Goal: Information Seeking & Learning: Learn about a topic

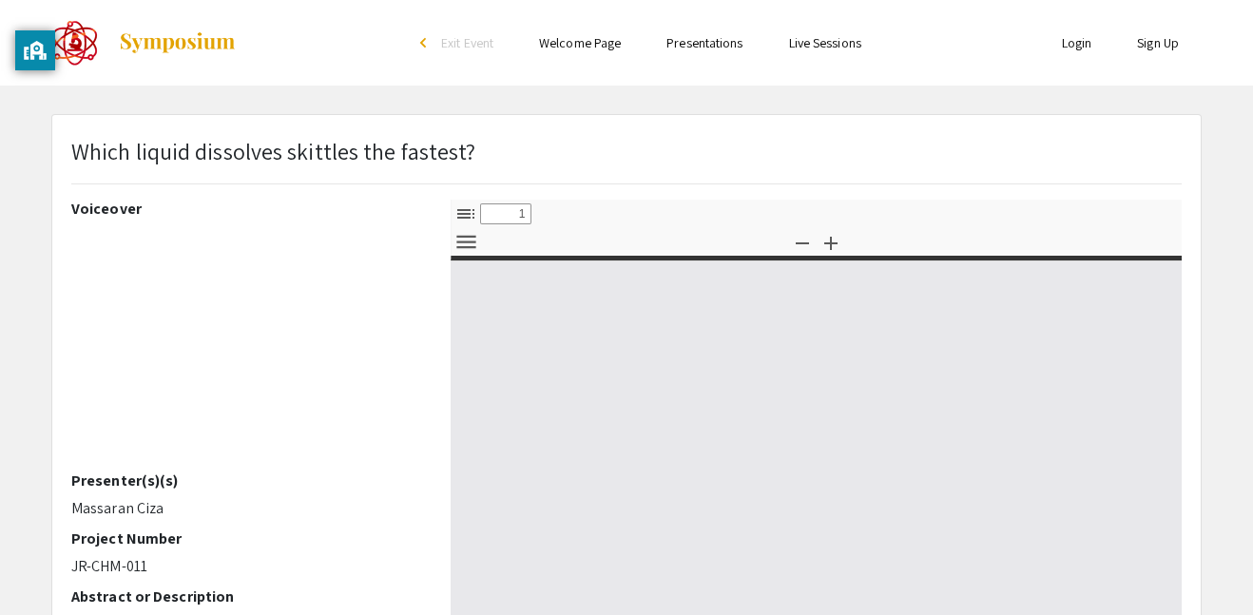
select select "custom"
type input "0"
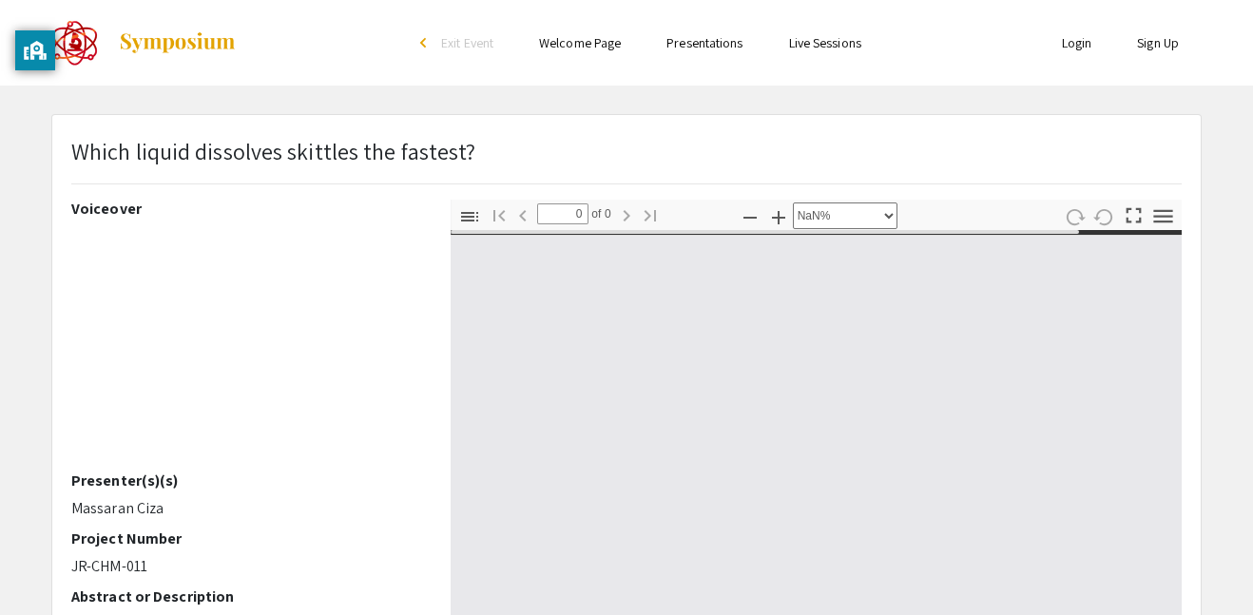
select select "auto"
type input "1"
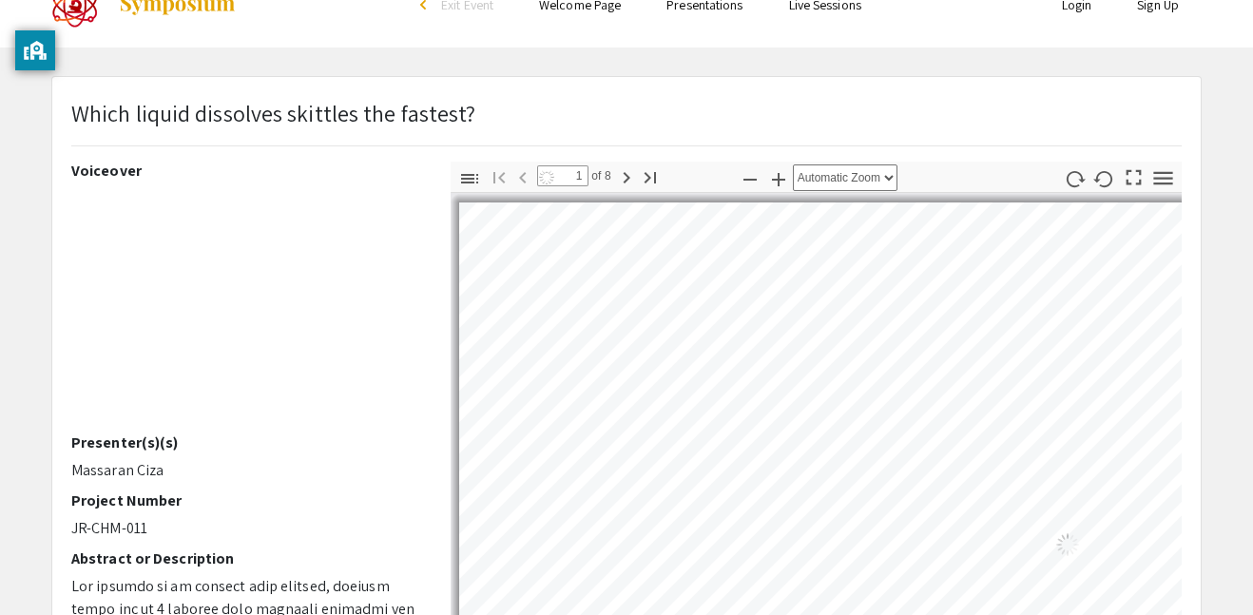
select select "auto"
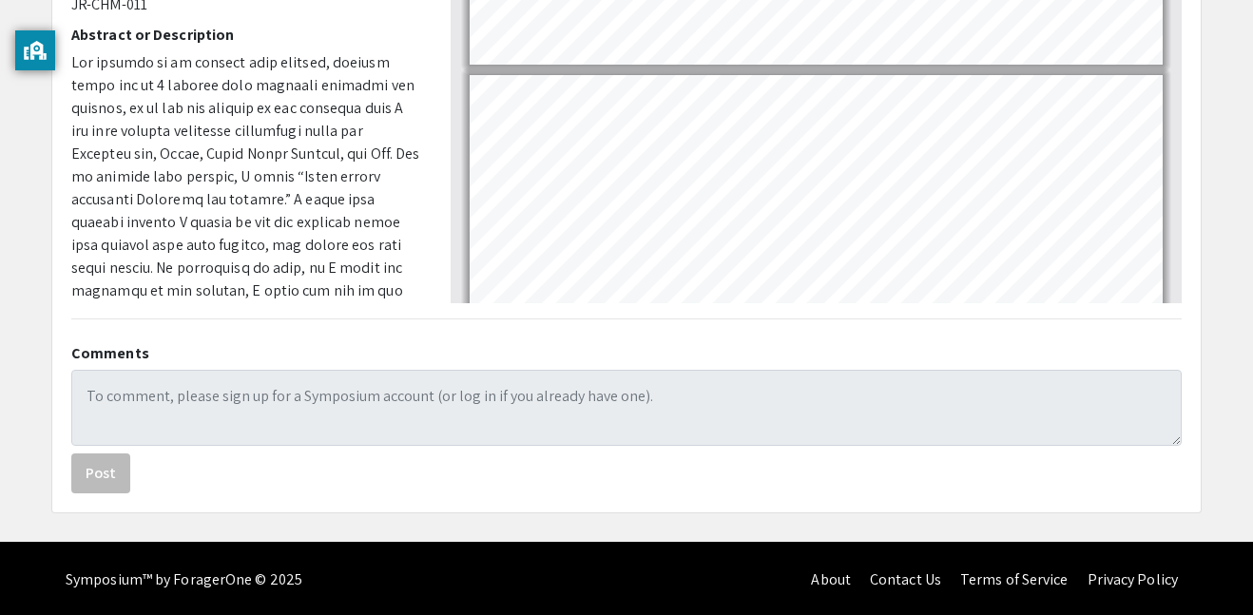
scroll to position [565, 0]
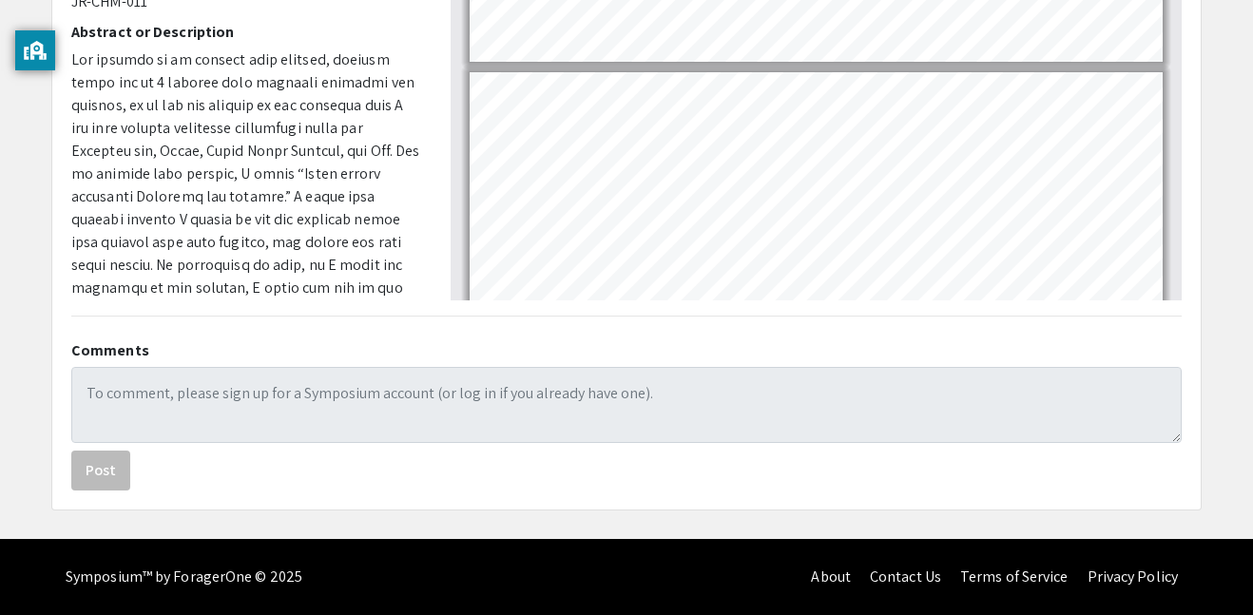
click at [1212, 105] on div "Which liquid dissolves skittles the fastest? Voiceover Presenter(s)(s) Massaran…" at bounding box center [626, 29] width 1179 height 961
click at [1248, 102] on app-presentation "Which liquid dissolves skittles the fastest? Voiceover Presenter(s)(s) Massaran…" at bounding box center [626, 29] width 1253 height 961
click at [1252, 143] on app-presentation "Which liquid dissolves skittles the fastest? Voiceover Presenter(s)(s) Massaran…" at bounding box center [626, 29] width 1253 height 961
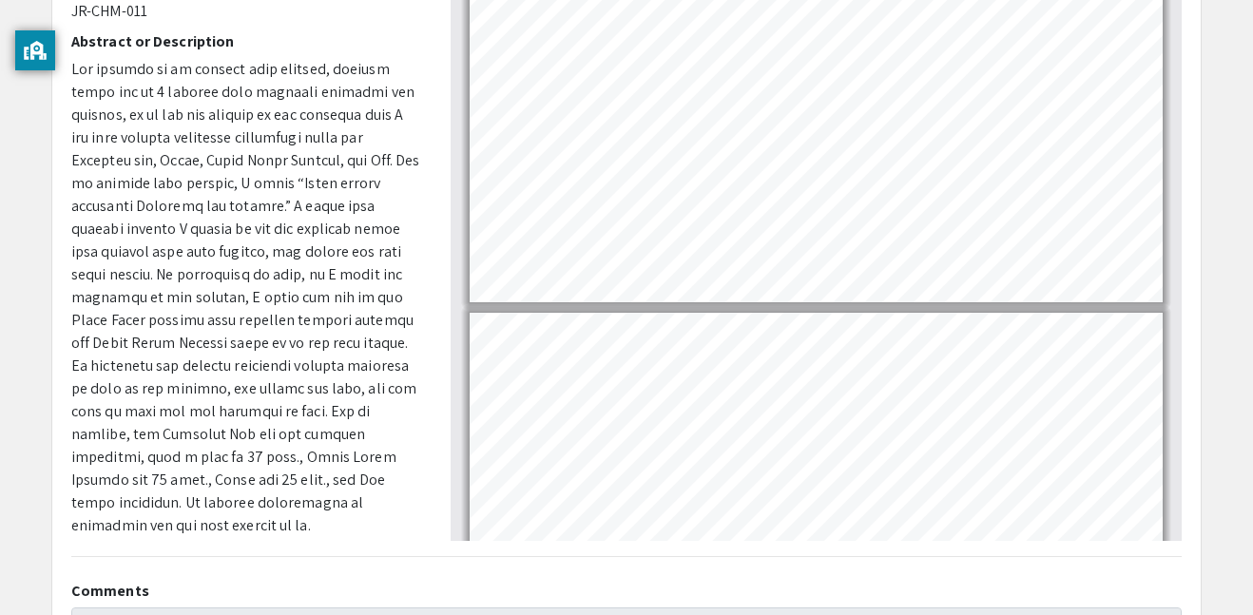
scroll to position [229, 0]
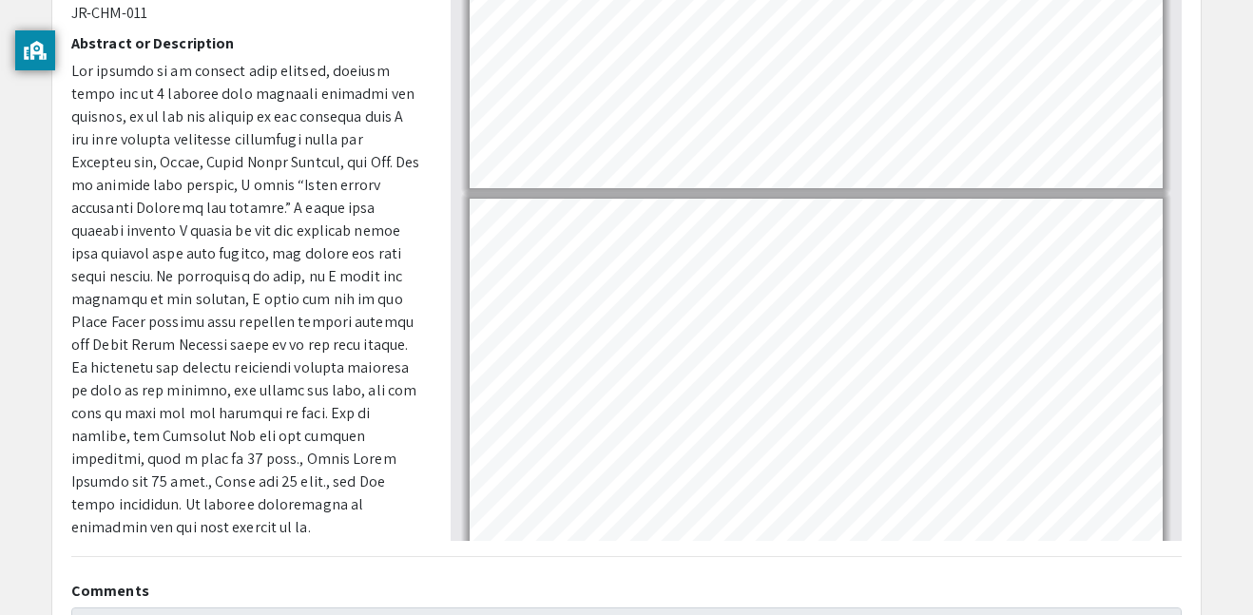
type input "6"
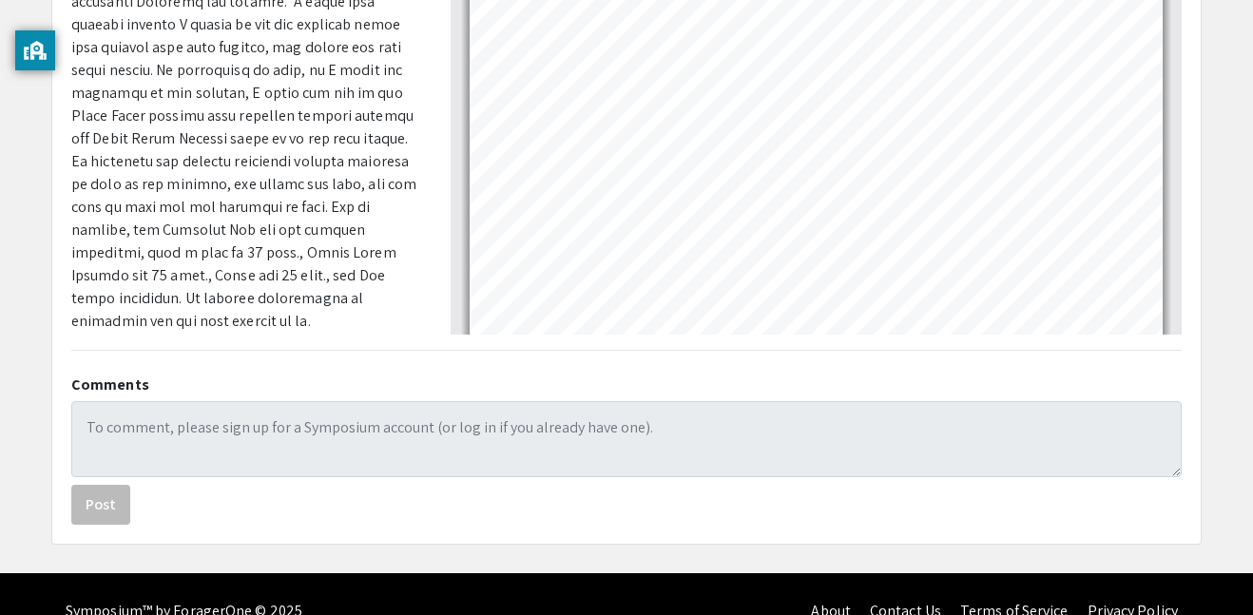
scroll to position [536, 0]
